Goal: Navigation & Orientation: Find specific page/section

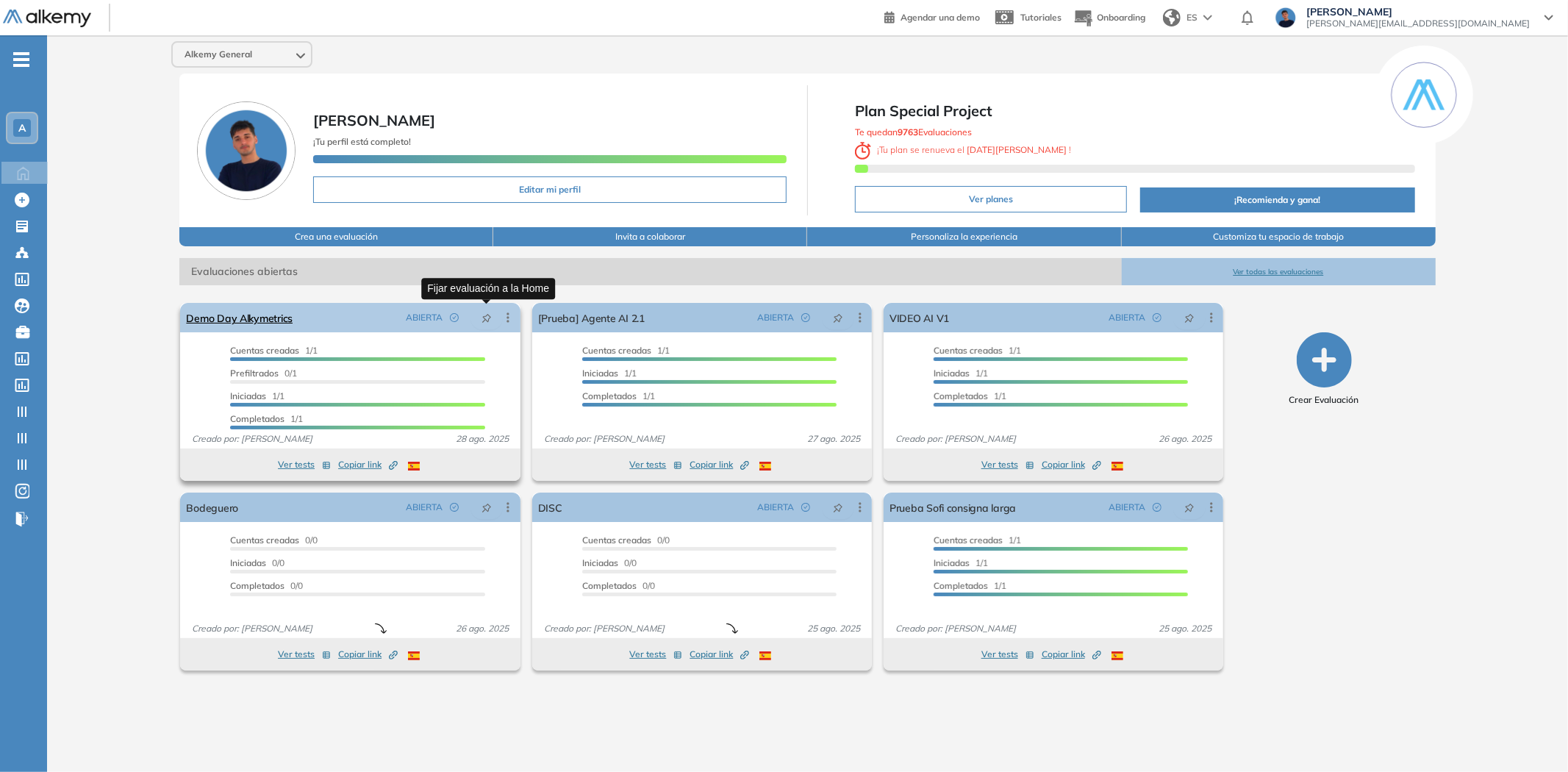
click at [484, 316] on icon "pushpin" at bounding box center [486, 318] width 9 height 9
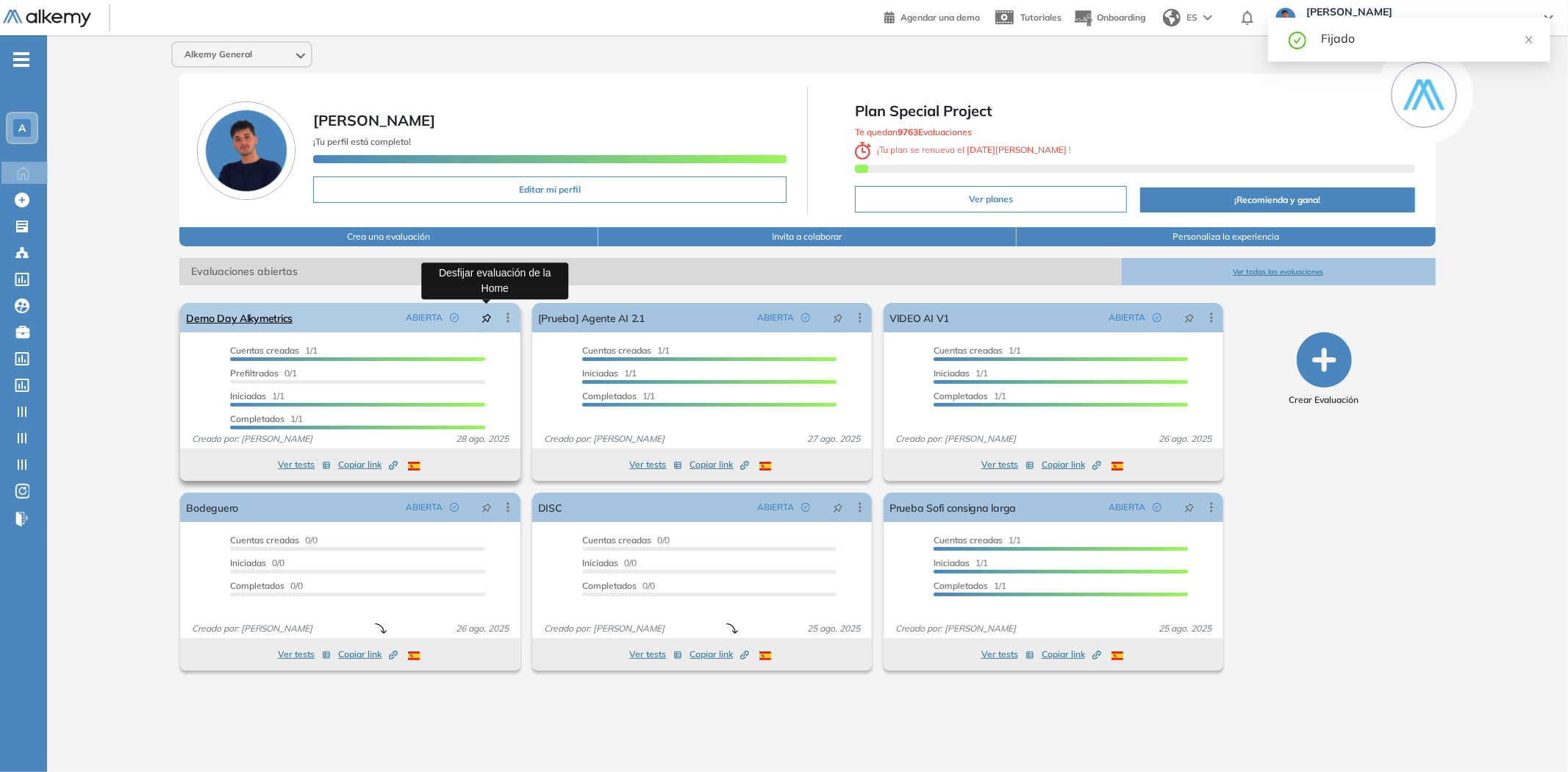
click at [484, 316] on icon "pushpin" at bounding box center [486, 318] width 9 height 9
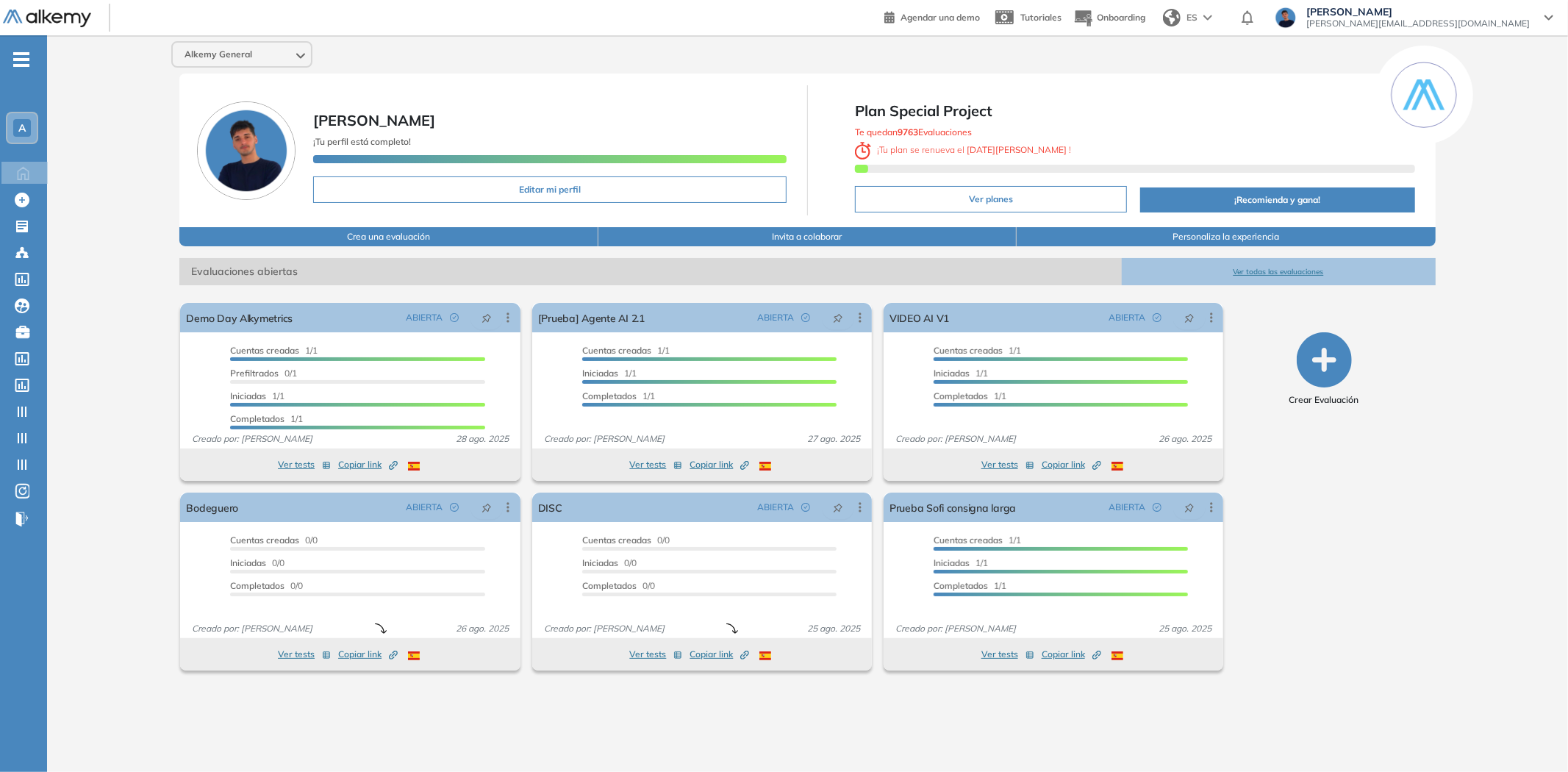
click at [653, 706] on div "Alkemy General [PERSON_NAME] ¡Tu perfil está completo! Editar mi perfil Plan Sp…" at bounding box center [807, 392] width 1521 height 713
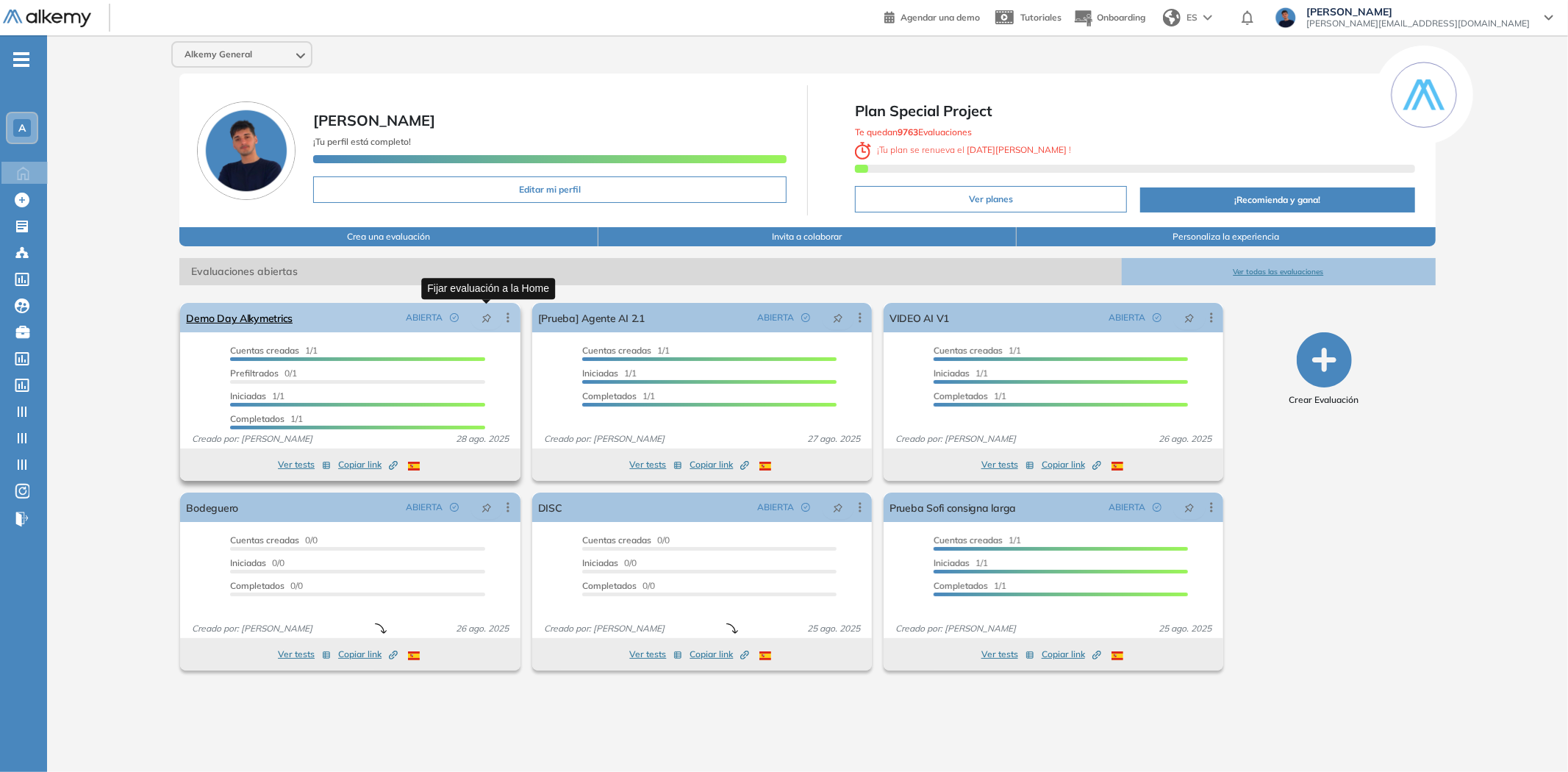
click at [482, 323] on button "button" at bounding box center [486, 318] width 33 height 24
click at [481, 322] on button "button" at bounding box center [486, 318] width 33 height 24
click at [490, 318] on icon "pushpin" at bounding box center [486, 318] width 10 height 10
